Goal: Task Accomplishment & Management: Complete application form

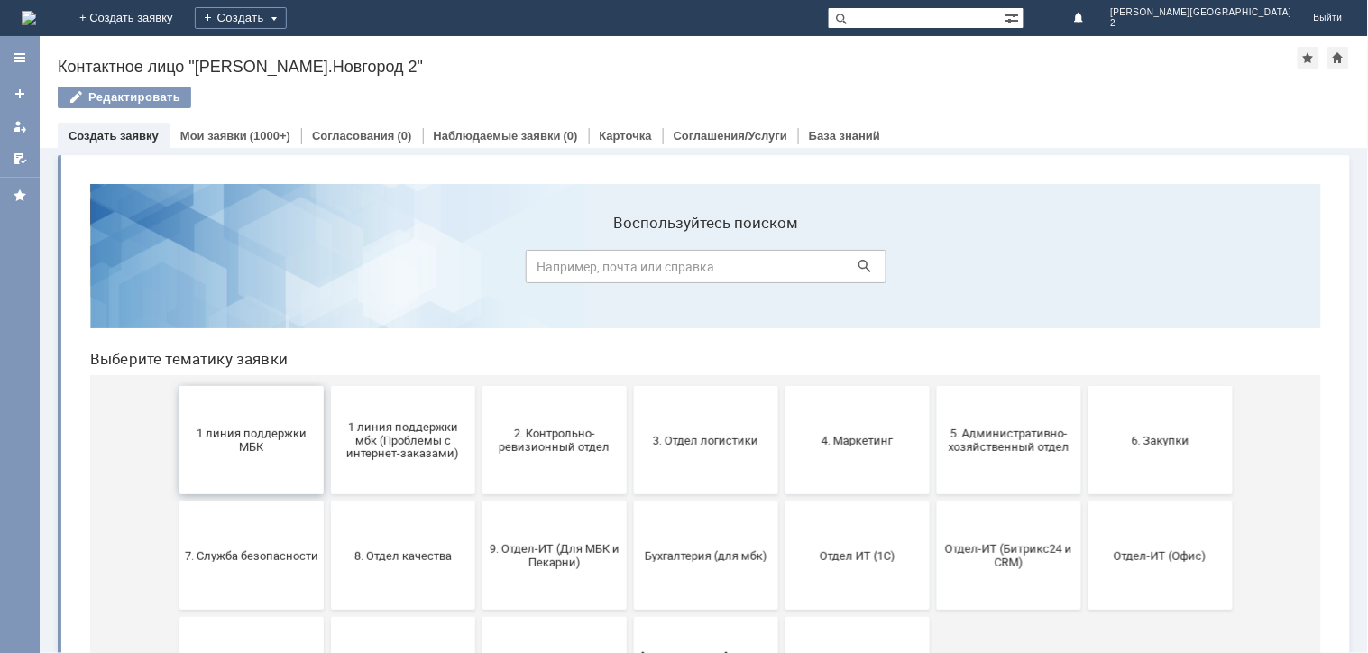
drag, startPoint x: 224, startPoint y: 432, endPoint x: 298, endPoint y: 629, distance: 210.1
click at [224, 432] on span "1 линия поддержки МБК" at bounding box center [251, 439] width 134 height 27
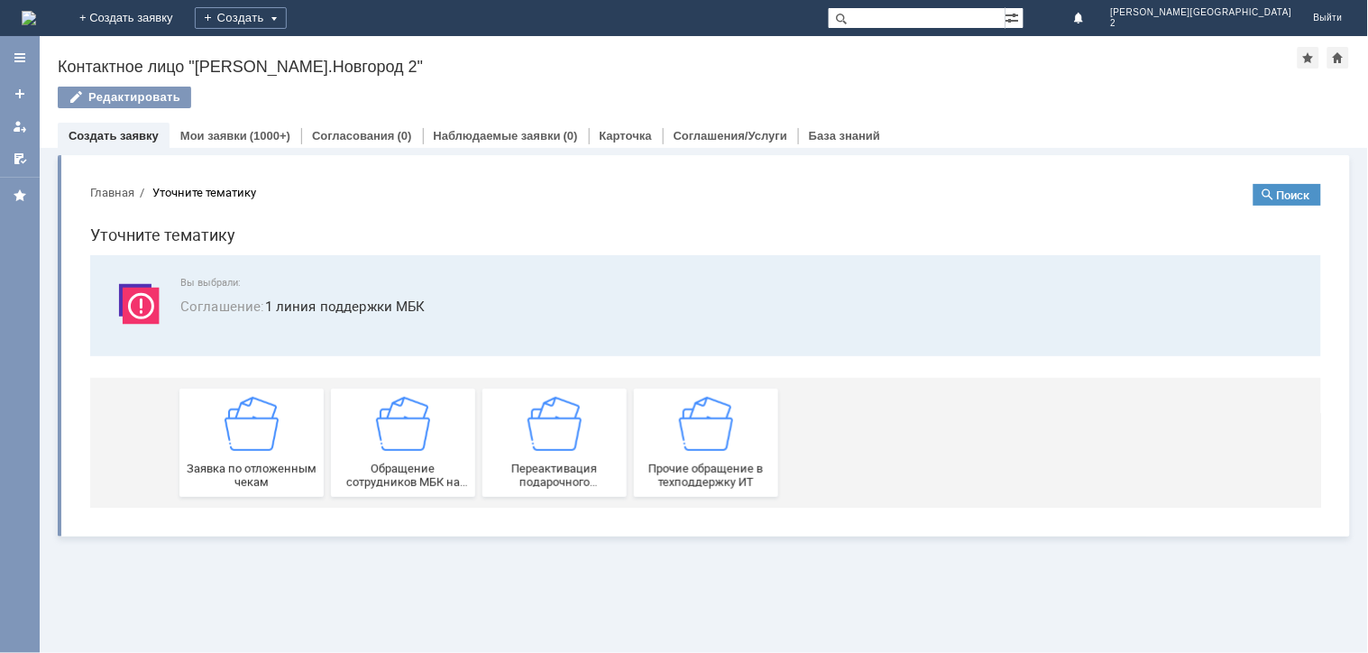
click at [214, 496] on div "Заявка по отложенным чекам Обращение сотрудников МБК на недоступность тех. подд…" at bounding box center [709, 442] width 1061 height 130
click at [231, 480] on span "Заявка по отложенным чекам" at bounding box center [251, 474] width 134 height 27
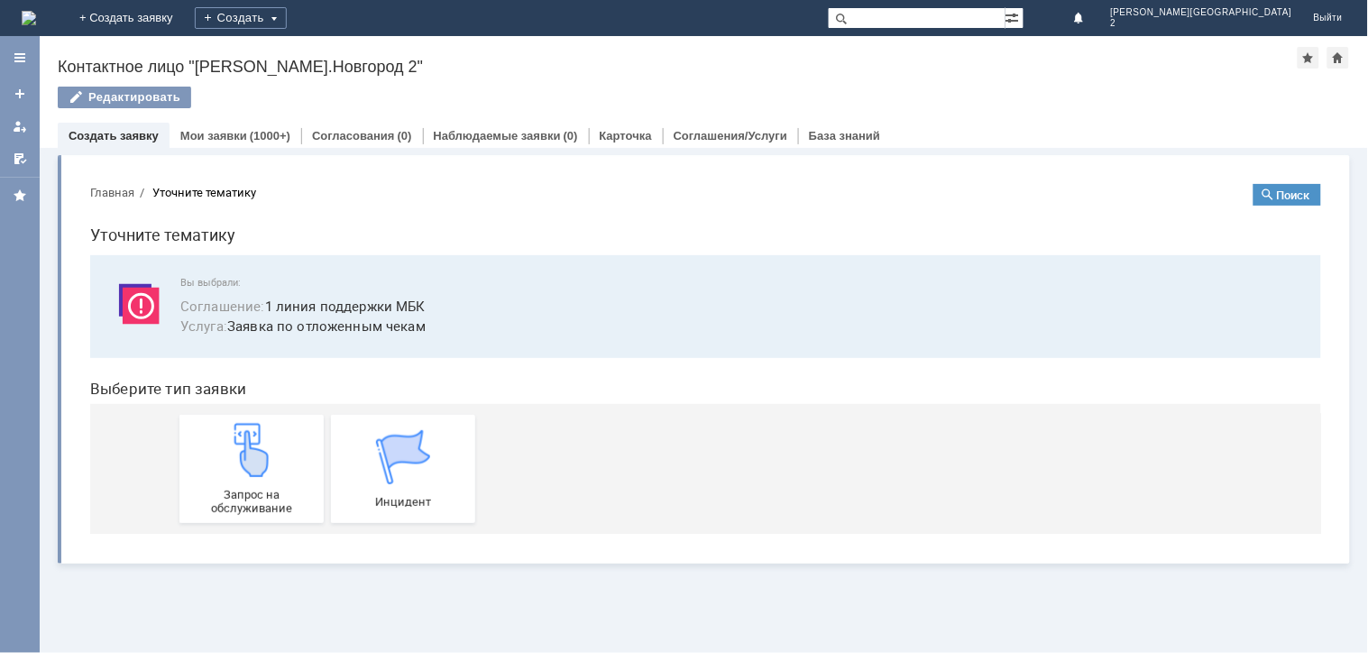
click at [248, 460] on img at bounding box center [251, 449] width 54 height 54
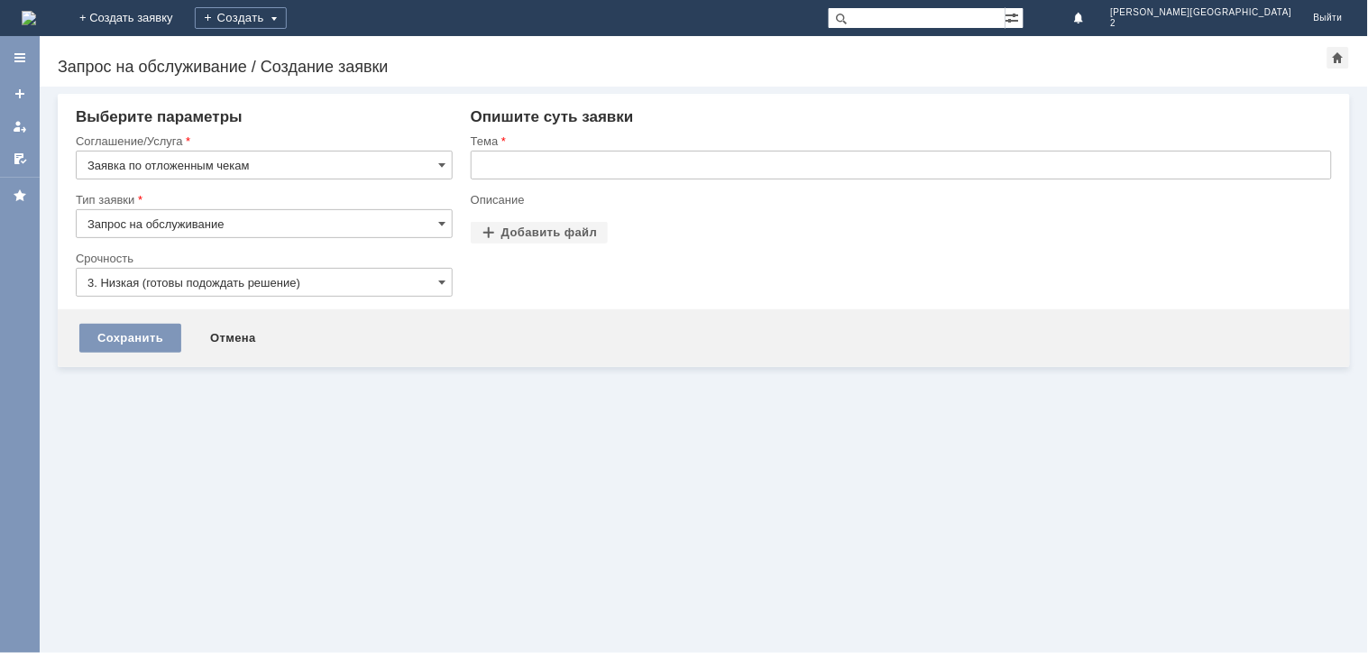
click at [668, 135] on div "Тема" at bounding box center [900, 141] width 858 height 12
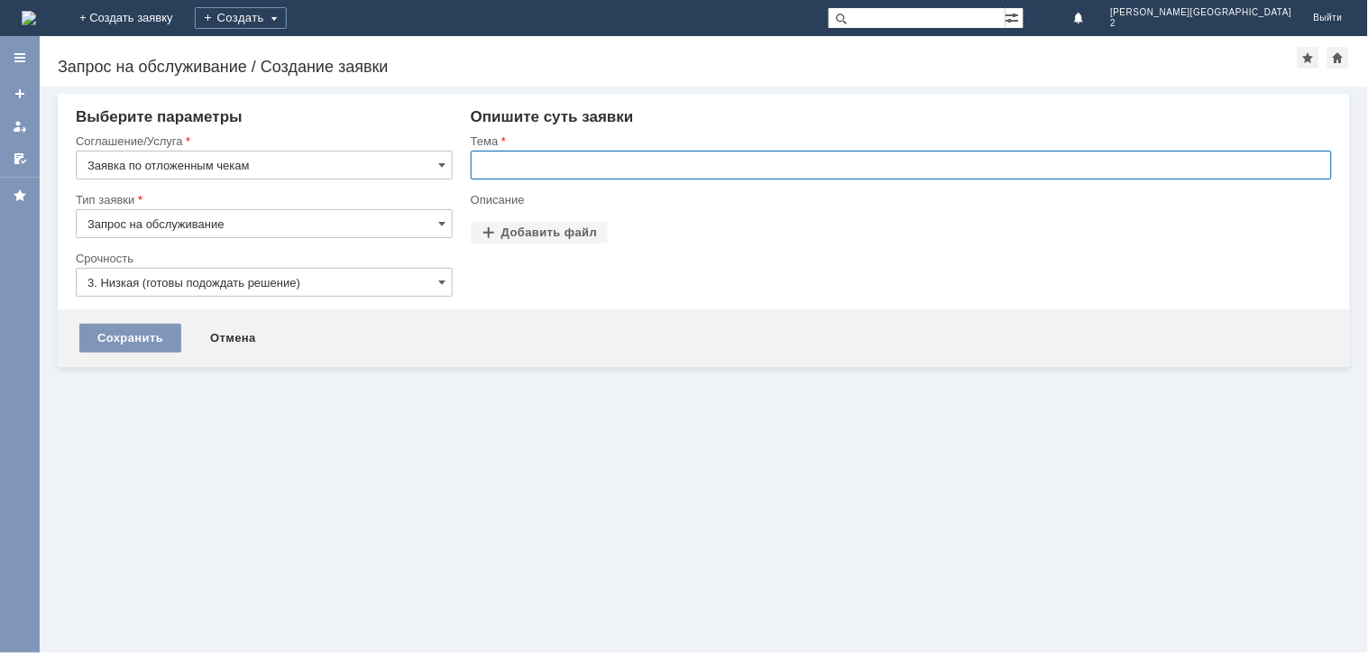
paste input "отложенные чеки [DATE]"
click at [663, 157] on input "text" at bounding box center [901, 165] width 861 height 29
type input "отложенные чеки [DATE]"
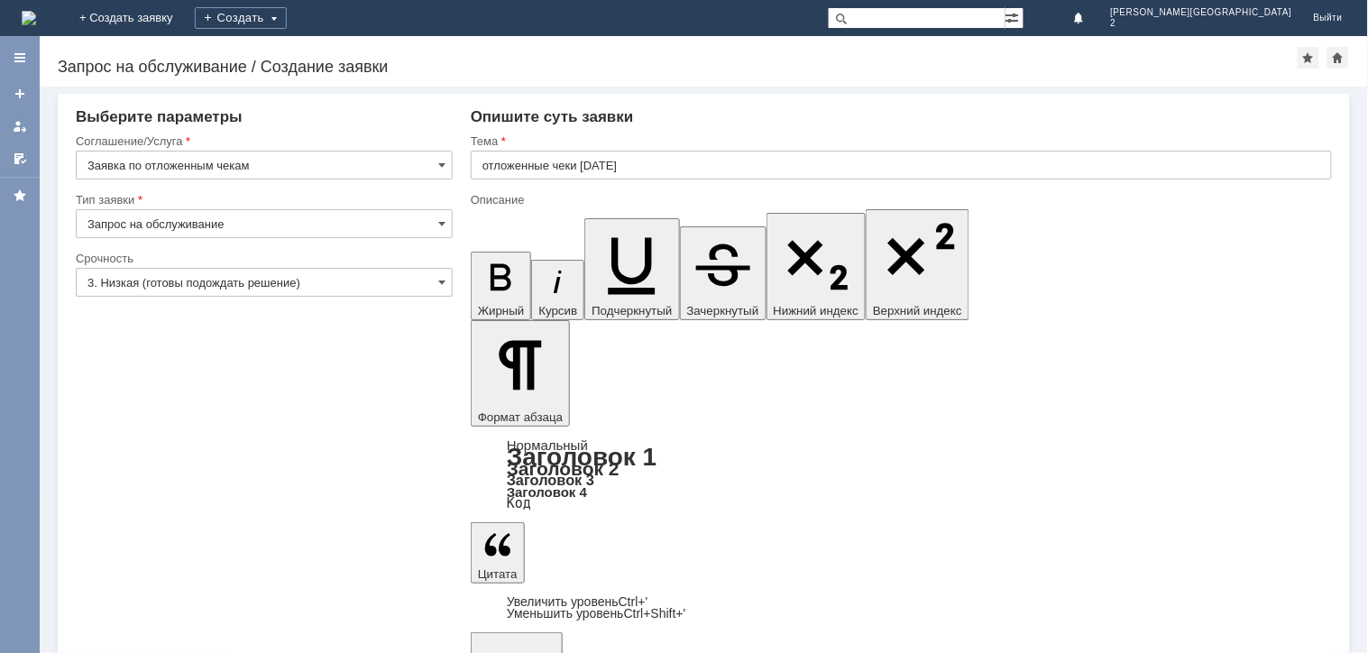
click at [245, 262] on div "Срочность" at bounding box center [262, 259] width 373 height 12
click at [262, 290] on input "3. Низкая (готовы подождать решение)" at bounding box center [264, 282] width 377 height 29
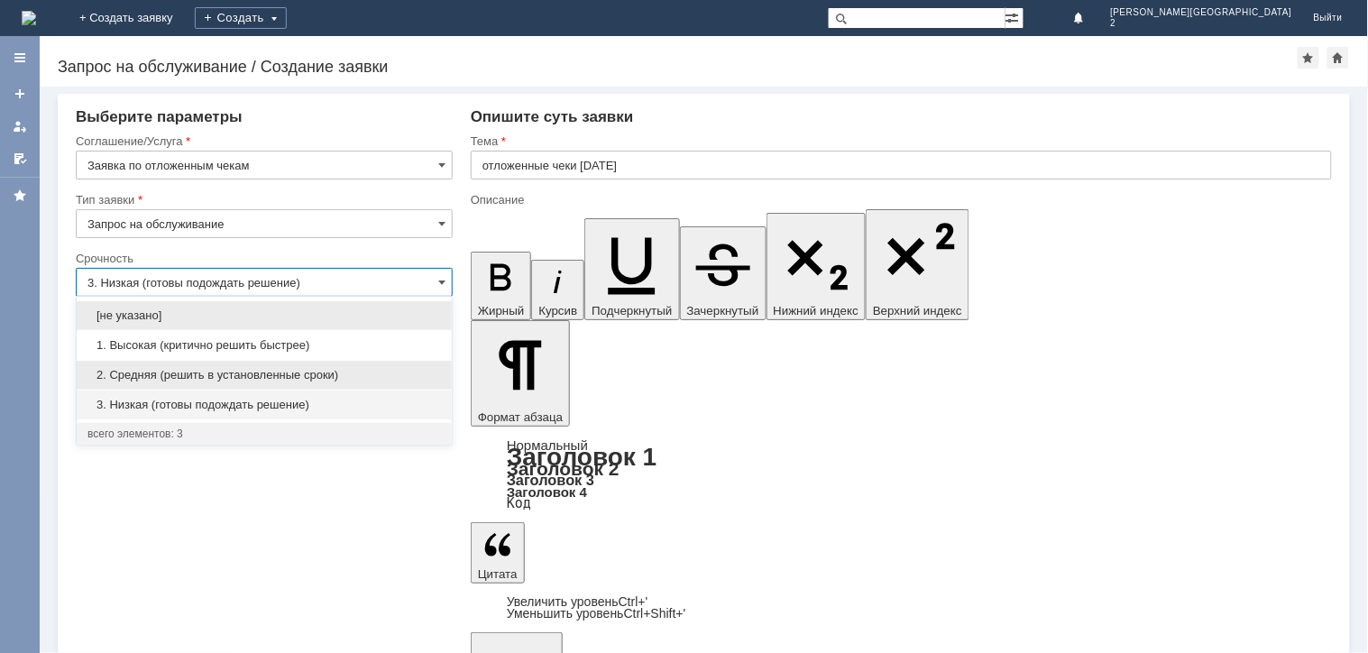
click at [193, 374] on span "2. Средняя (решить в установленные сроки)" at bounding box center [264, 375] width 354 height 14
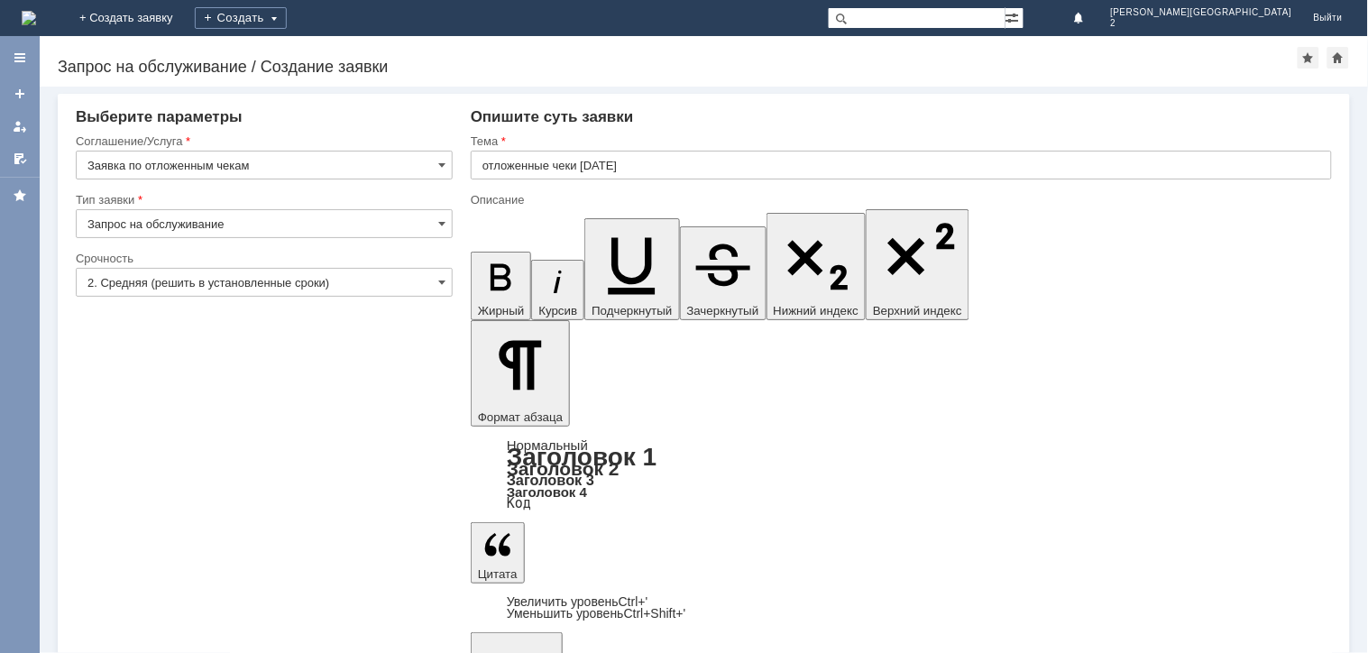
type input "2. Средняя (решить в установленные сроки)"
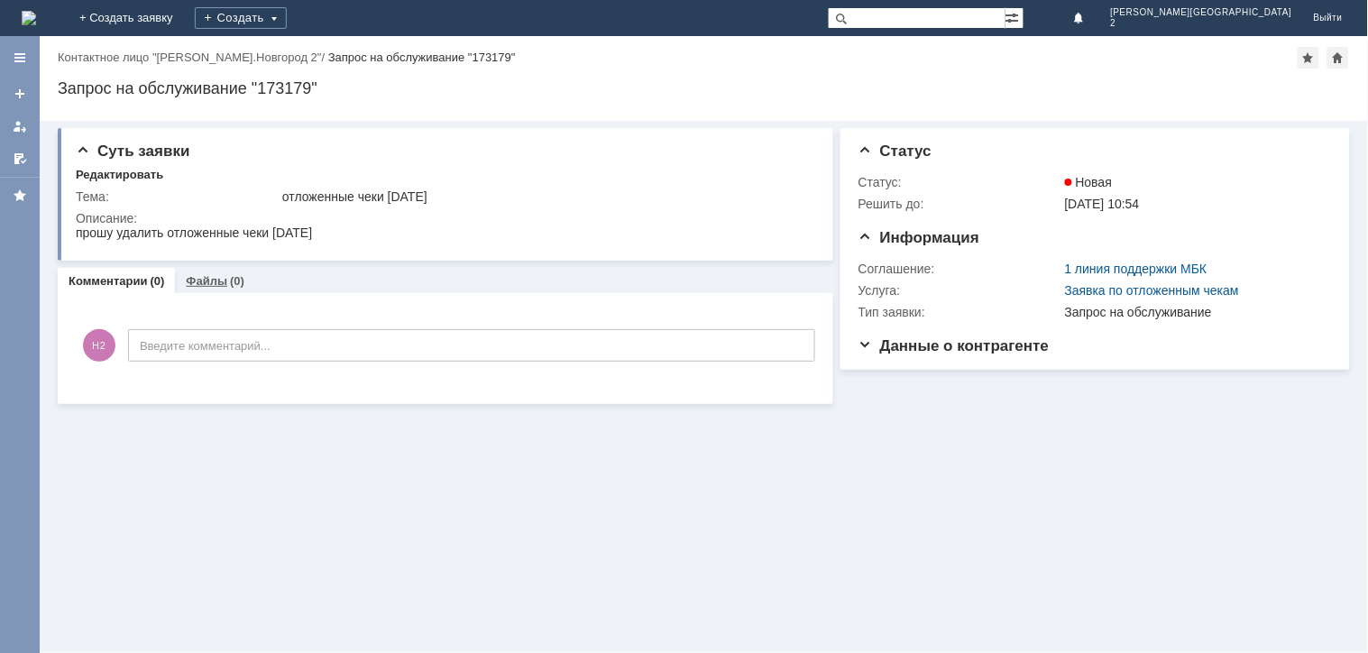
click at [207, 272] on div "Файлы (0)" at bounding box center [215, 281] width 80 height 26
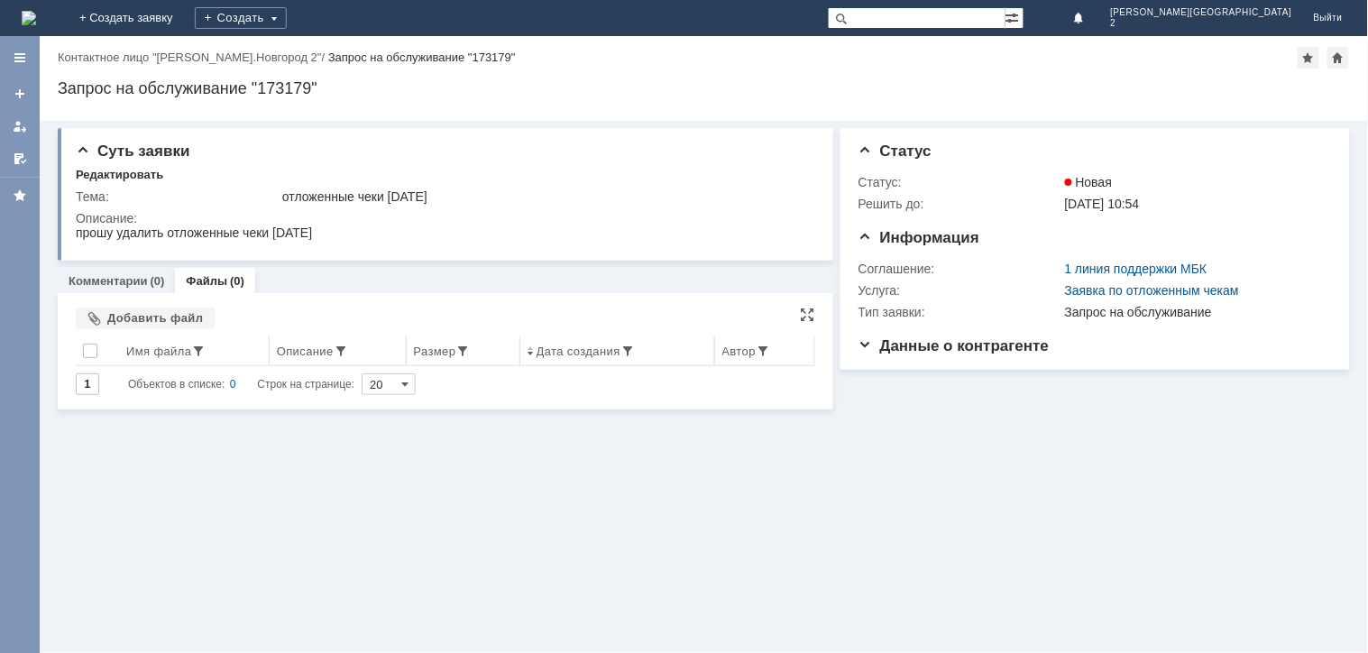
click at [147, 354] on div "Имя файла" at bounding box center [158, 352] width 65 height 14
click at [135, 321] on div "Добавить файл" at bounding box center [145, 319] width 139 height 22
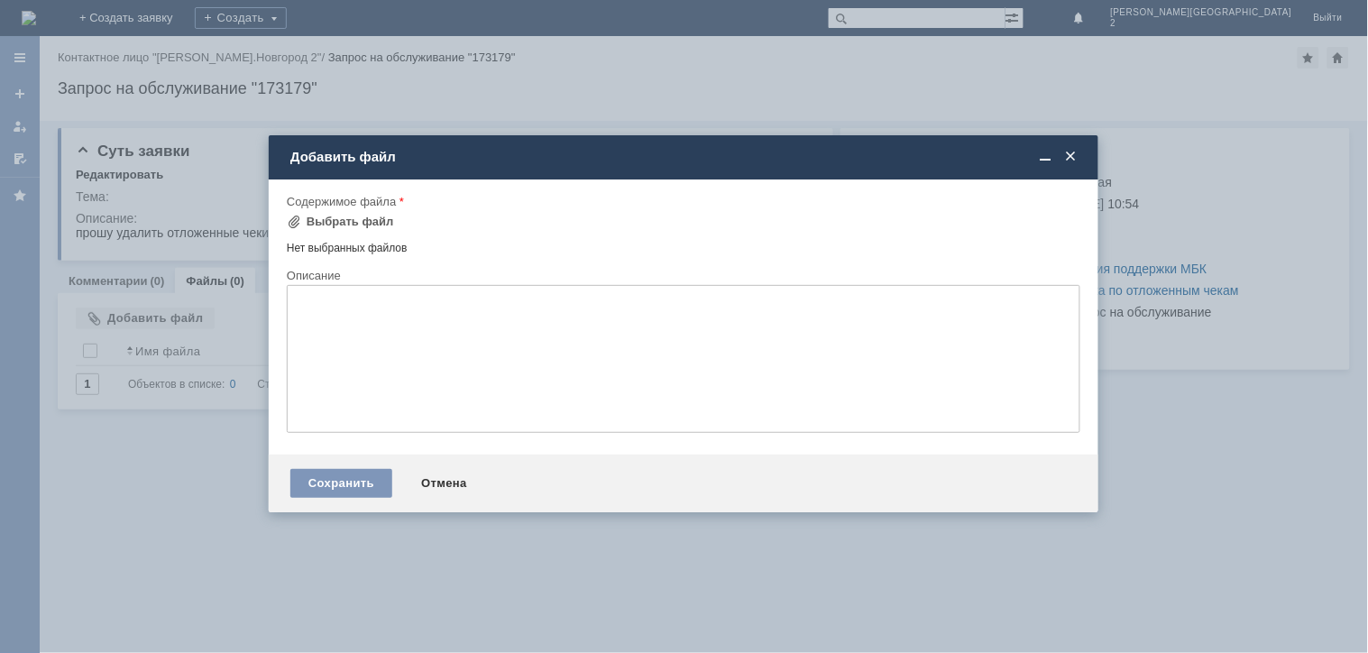
click at [310, 202] on div "Содержимое файла" at bounding box center [682, 202] width 790 height 12
click at [318, 211] on div "Содержимое файла Выбрать файл Нет выбранных файлов Перетащите файлы сюда" at bounding box center [684, 231] width 794 height 74
click at [323, 218] on div "Выбрать файл" at bounding box center [350, 222] width 87 height 14
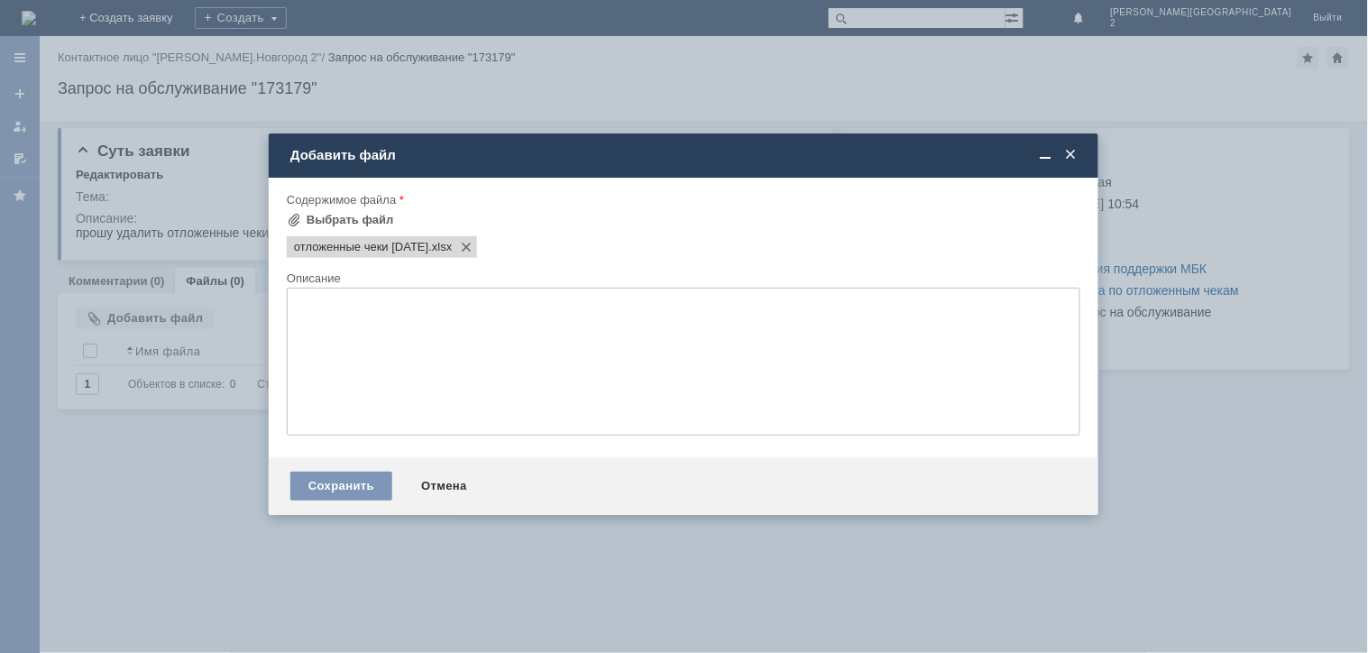
click at [318, 457] on div "Внимание! Форма добавления Содержимое файла Выбрать файл отложенные чеки [DATE]…" at bounding box center [684, 318] width 830 height 280
click at [318, 469] on div "Сохранить Отмена" at bounding box center [684, 486] width 830 height 58
click at [325, 481] on div "Сохранить" at bounding box center [341, 486] width 102 height 29
